Goal: Navigation & Orientation: Find specific page/section

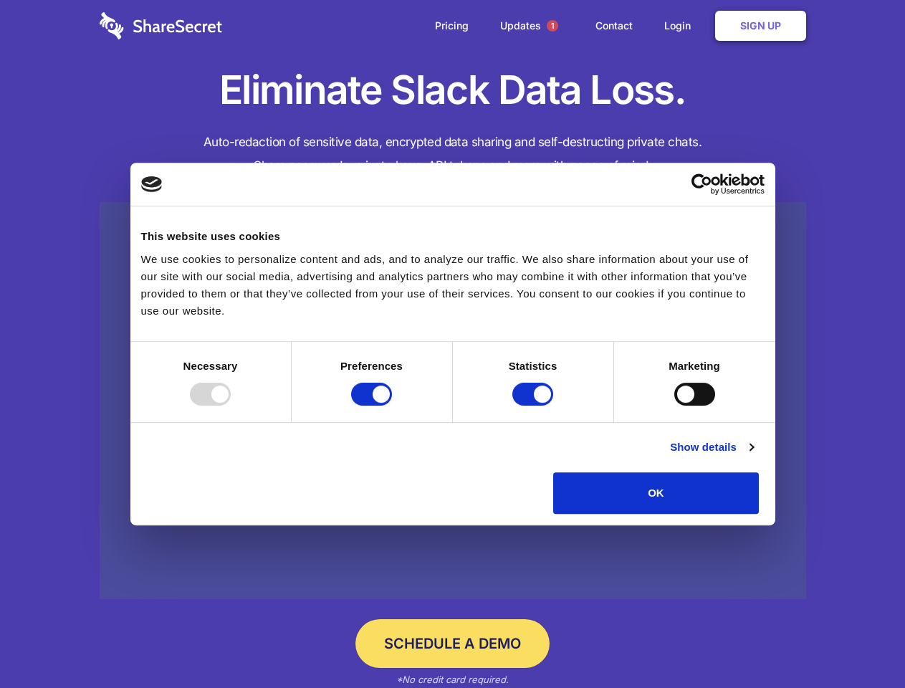
click at [231, 406] on div at bounding box center [210, 394] width 41 height 23
click at [392, 406] on input "Preferences" at bounding box center [371, 394] width 41 height 23
checkbox input "false"
click at [535, 406] on input "Statistics" at bounding box center [532, 394] width 41 height 23
checkbox input "false"
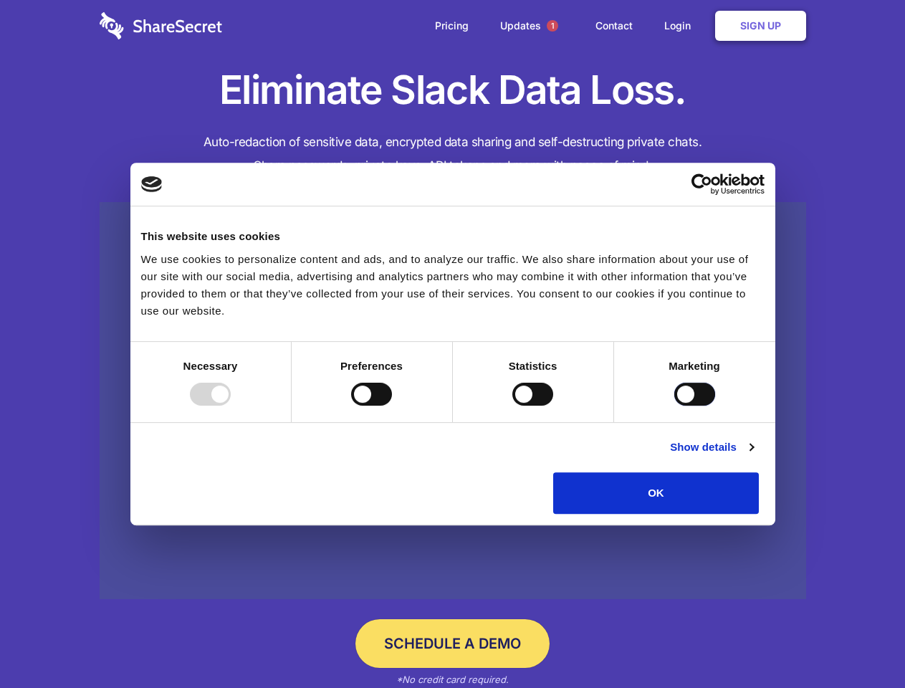
click at [674, 406] on input "Marketing" at bounding box center [694, 394] width 41 height 23
checkbox input "true"
click at [753, 456] on link "Show details" at bounding box center [711, 447] width 83 height 17
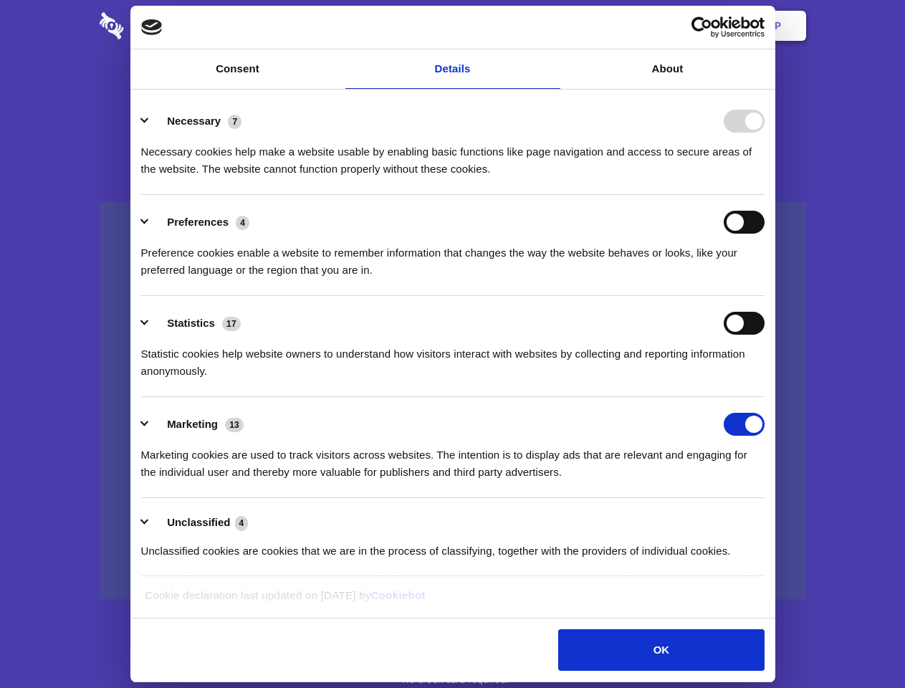
click at [765, 195] on li "Necessary 7 Necessary cookies help make a website usable by enabling basic func…" at bounding box center [453, 144] width 624 height 101
click at [552, 26] on span "1" at bounding box center [552, 25] width 11 height 11
